Goal: Task Accomplishment & Management: Manage account settings

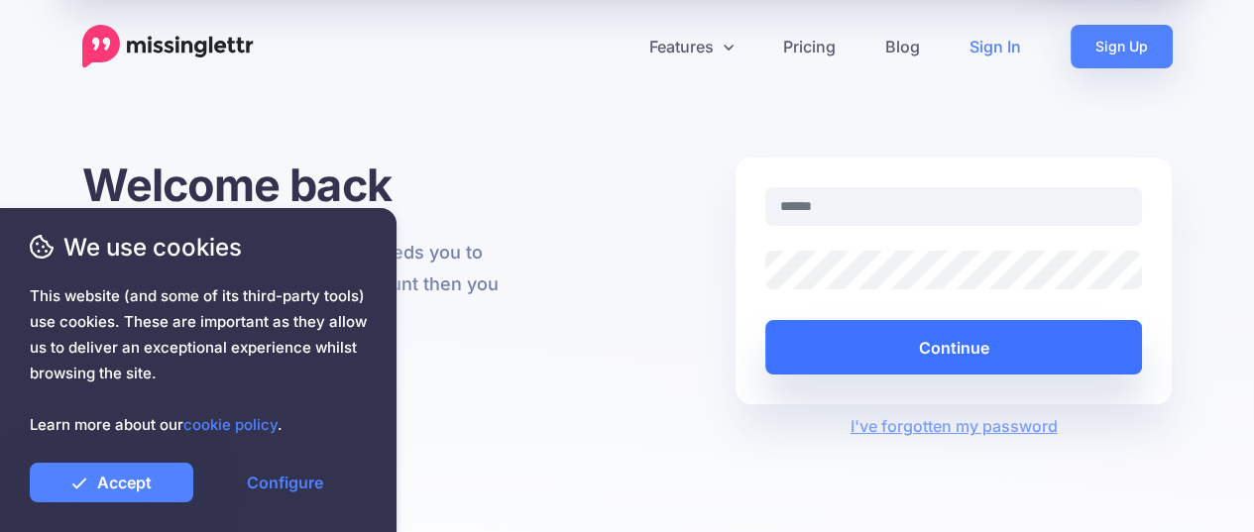
type input "**********"
click at [939, 348] on button "Continue" at bounding box center [954, 347] width 378 height 55
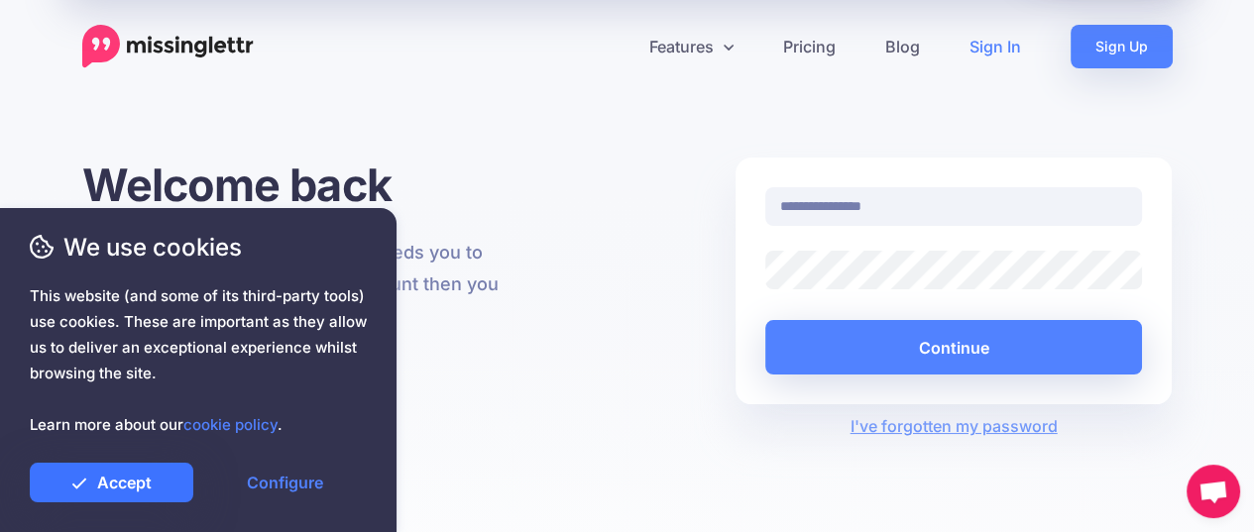
click at [147, 483] on link "Accept" at bounding box center [112, 483] width 164 height 40
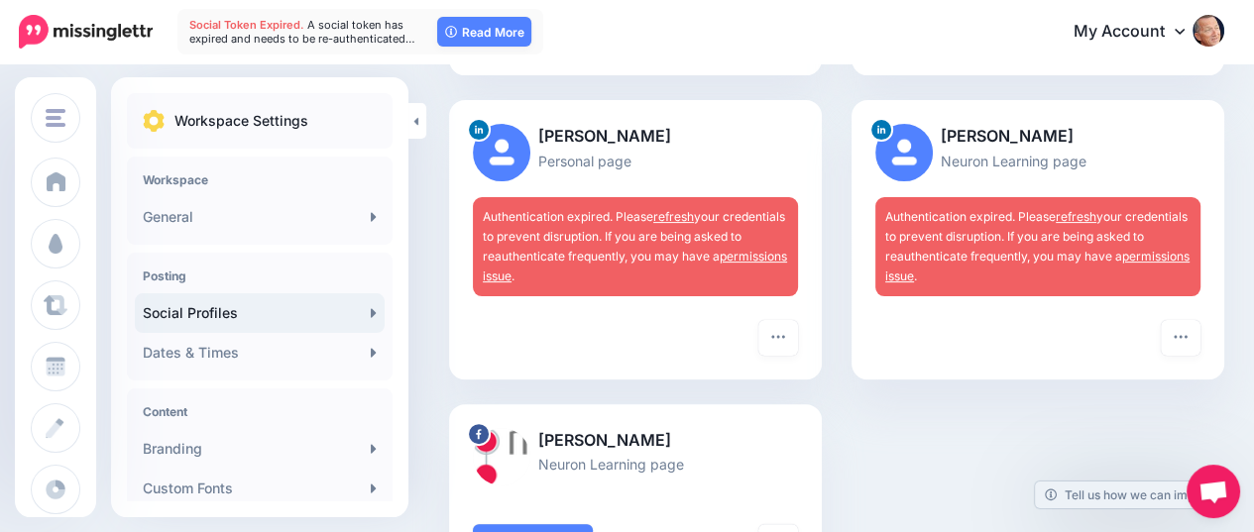
scroll to position [397, 0]
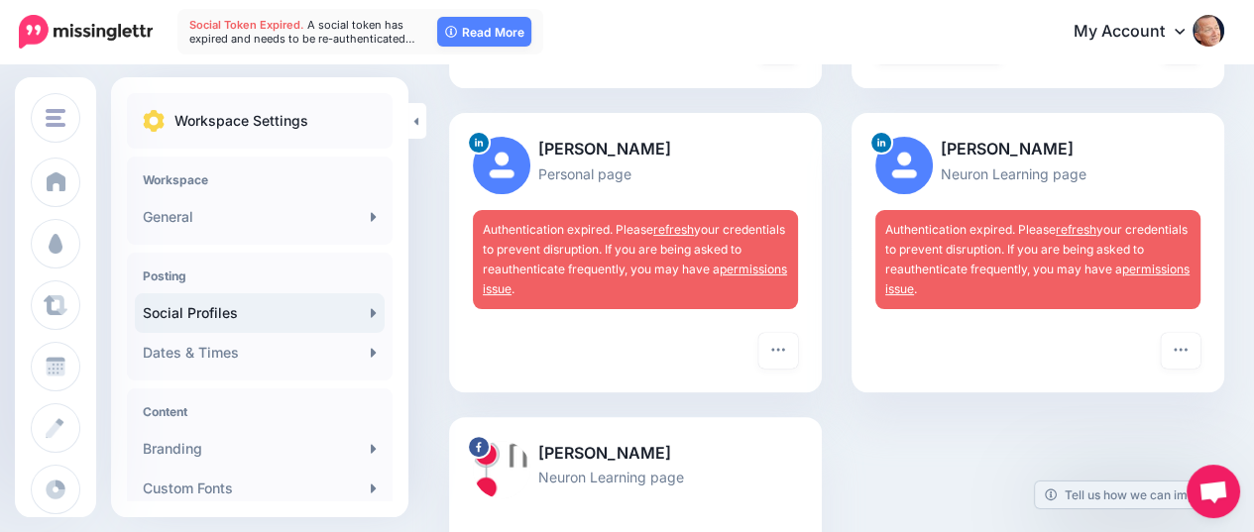
click at [1081, 229] on link "refresh" at bounding box center [1076, 229] width 41 height 15
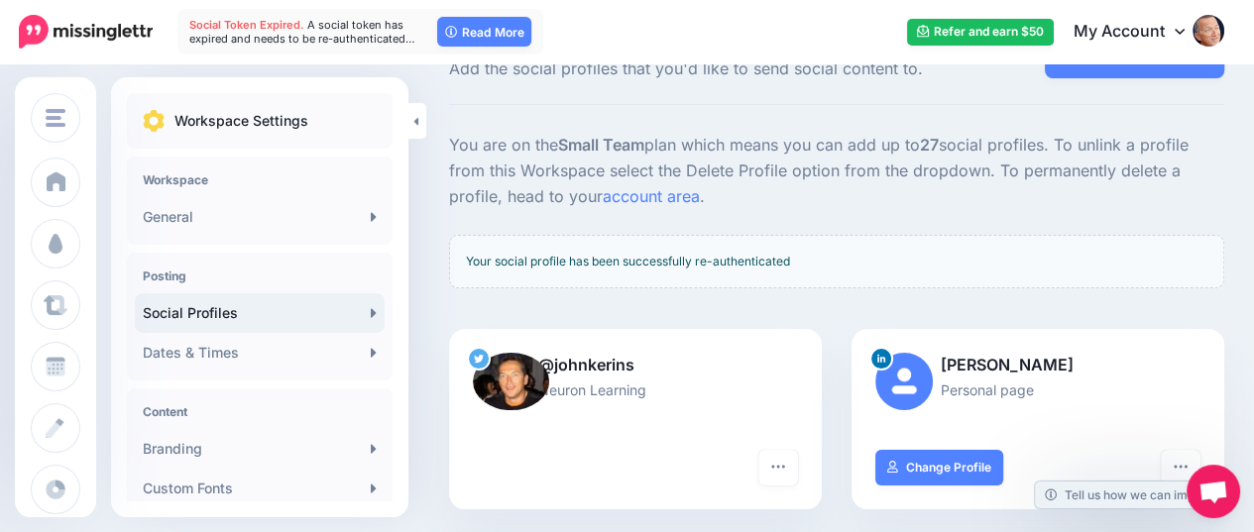
scroll to position [397, 0]
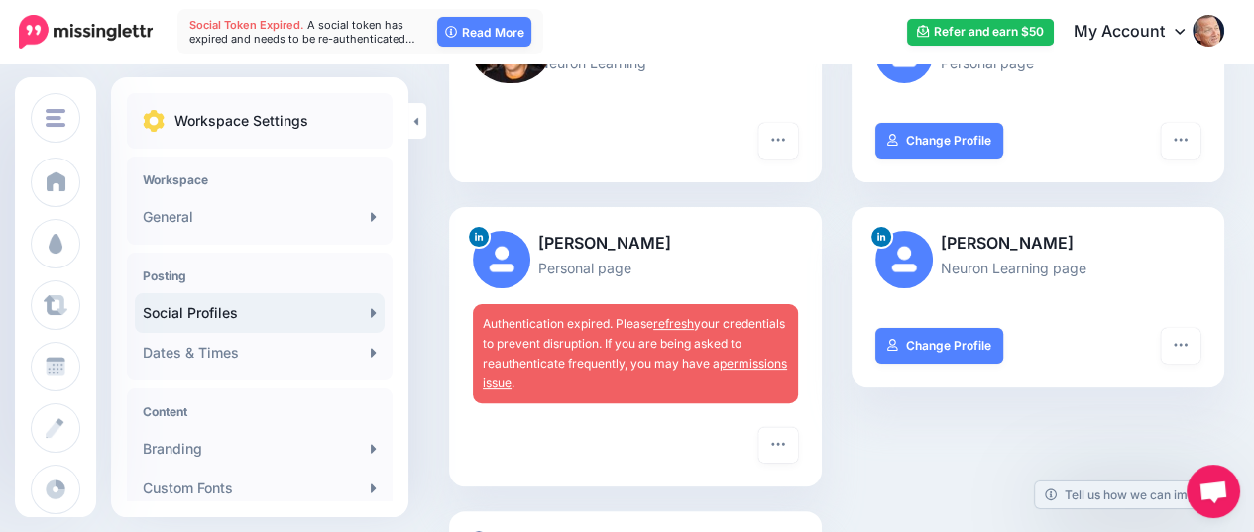
click at [683, 322] on link "refresh" at bounding box center [673, 323] width 41 height 15
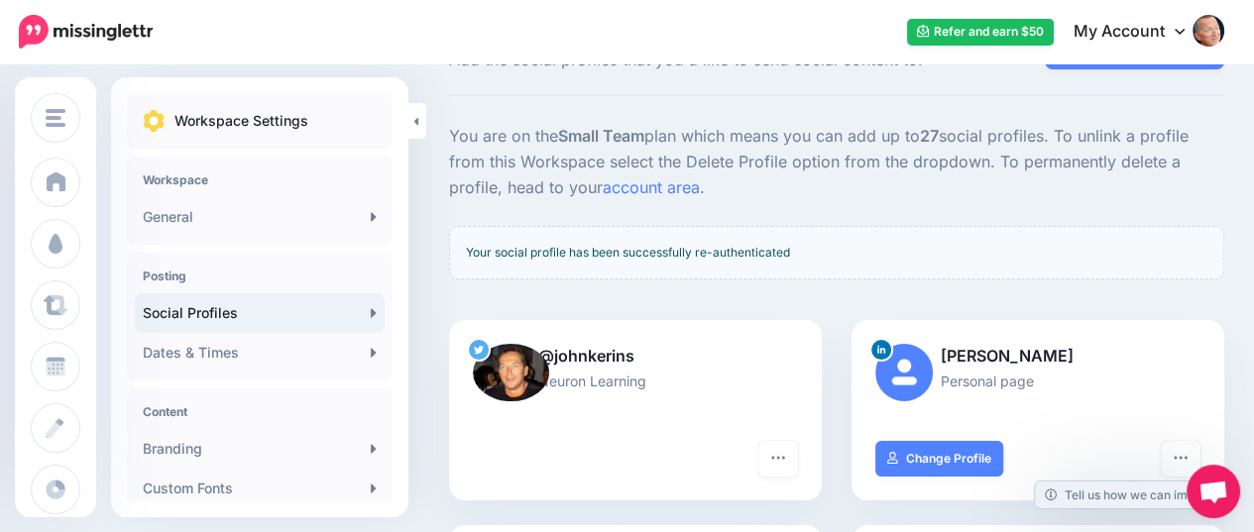
scroll to position [99, 0]
